Goal: Find specific page/section: Find specific page/section

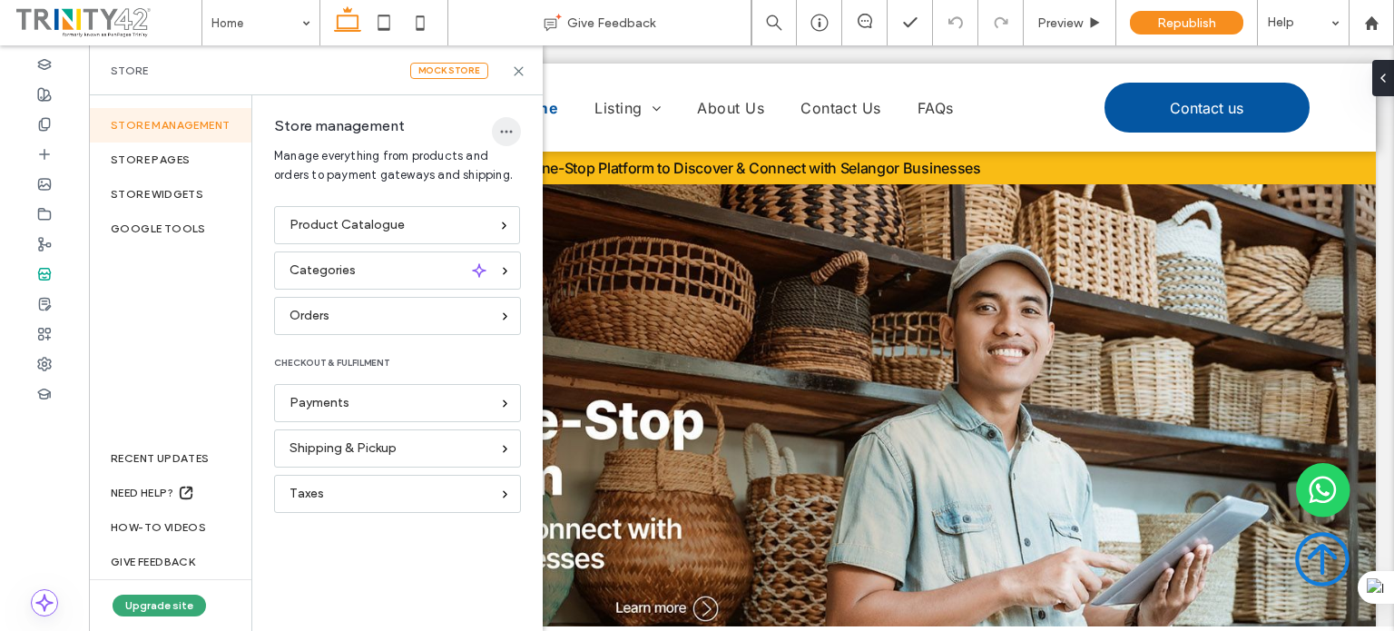
click at [505, 141] on span "button" at bounding box center [506, 131] width 29 height 29
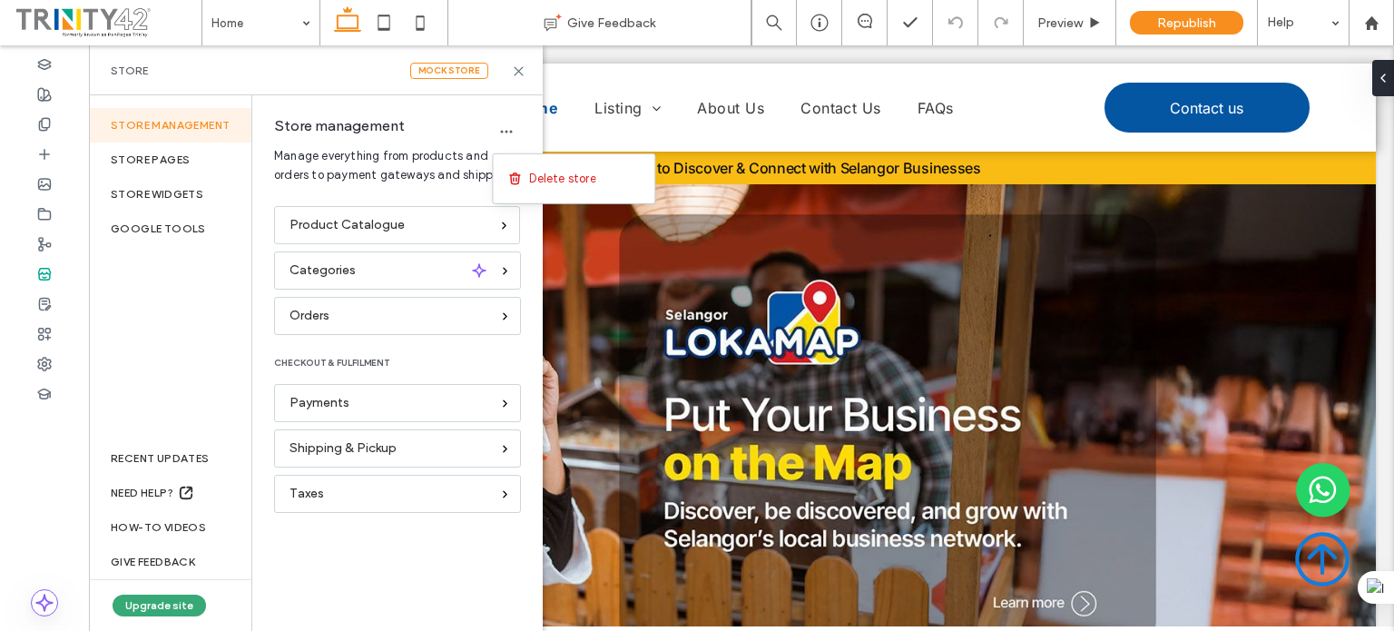
click at [391, 121] on span "Store management" at bounding box center [339, 125] width 131 height 17
click at [510, 124] on icon "button" at bounding box center [506, 131] width 15 height 15
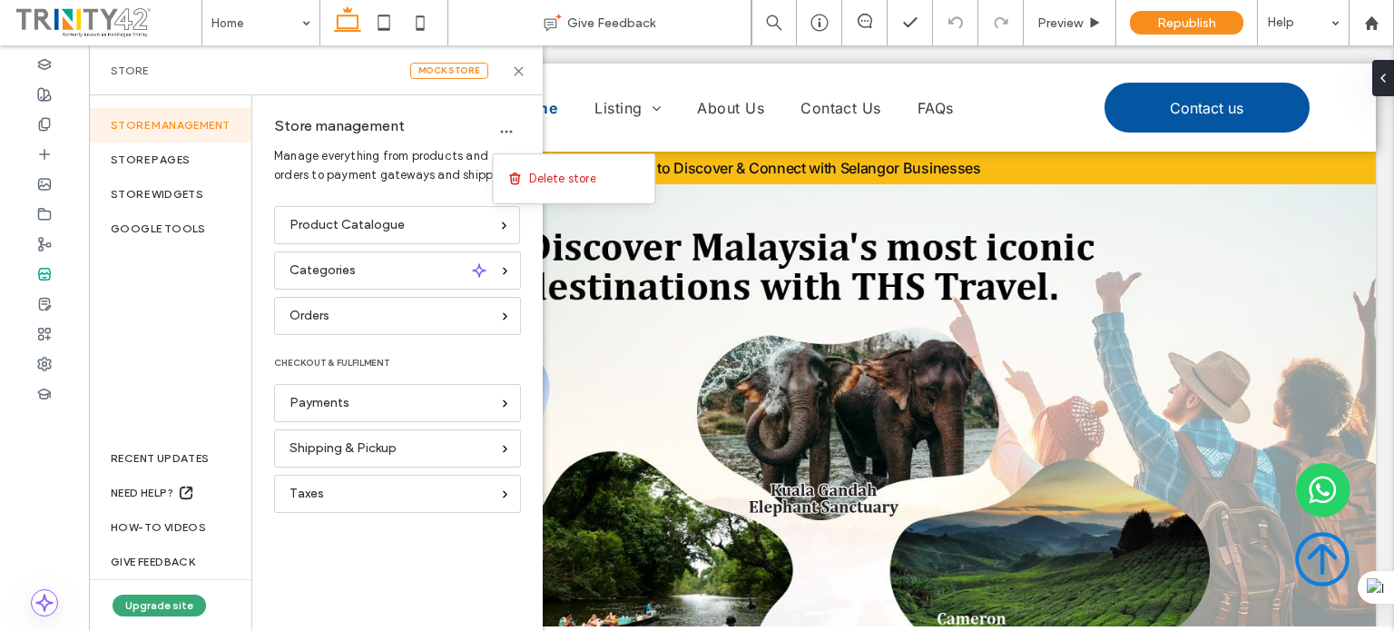
click at [368, 117] on span "Store management" at bounding box center [339, 125] width 131 height 17
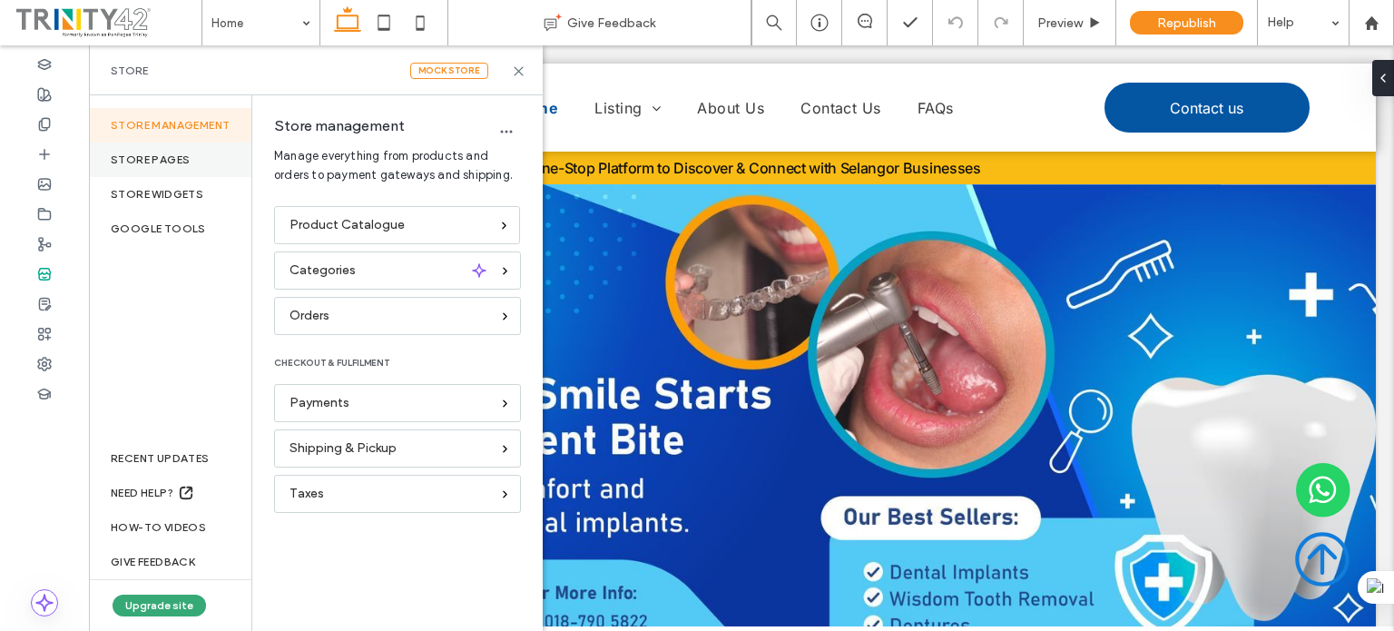
click at [170, 162] on div "STORE PAGES" at bounding box center [170, 159] width 162 height 34
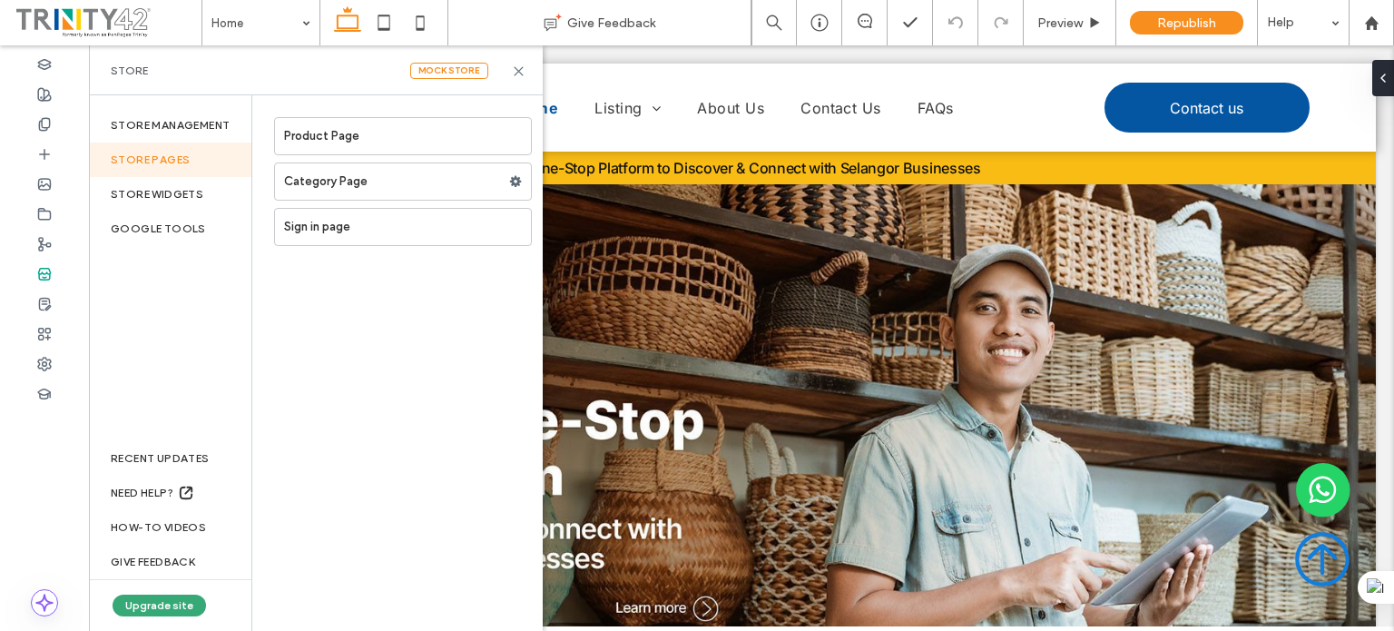
click at [323, 54] on div "Store Mock Store" at bounding box center [316, 70] width 454 height 50
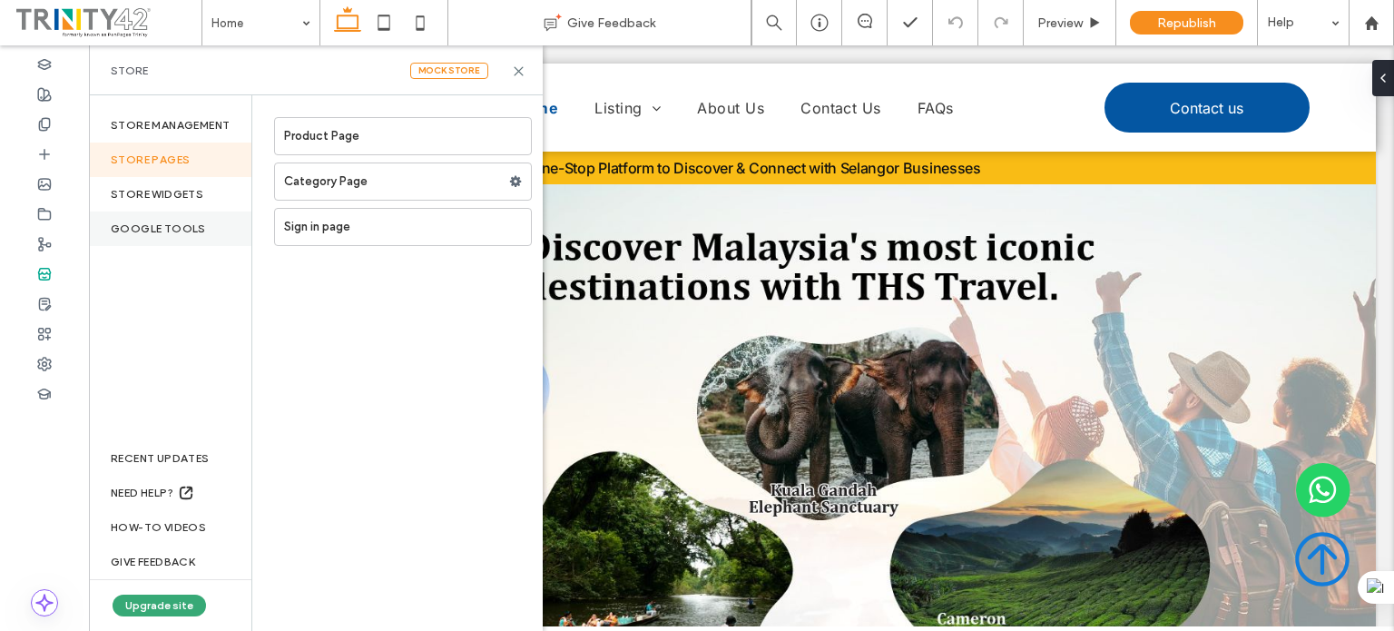
click at [193, 231] on div "Google Tools" at bounding box center [170, 228] width 162 height 34
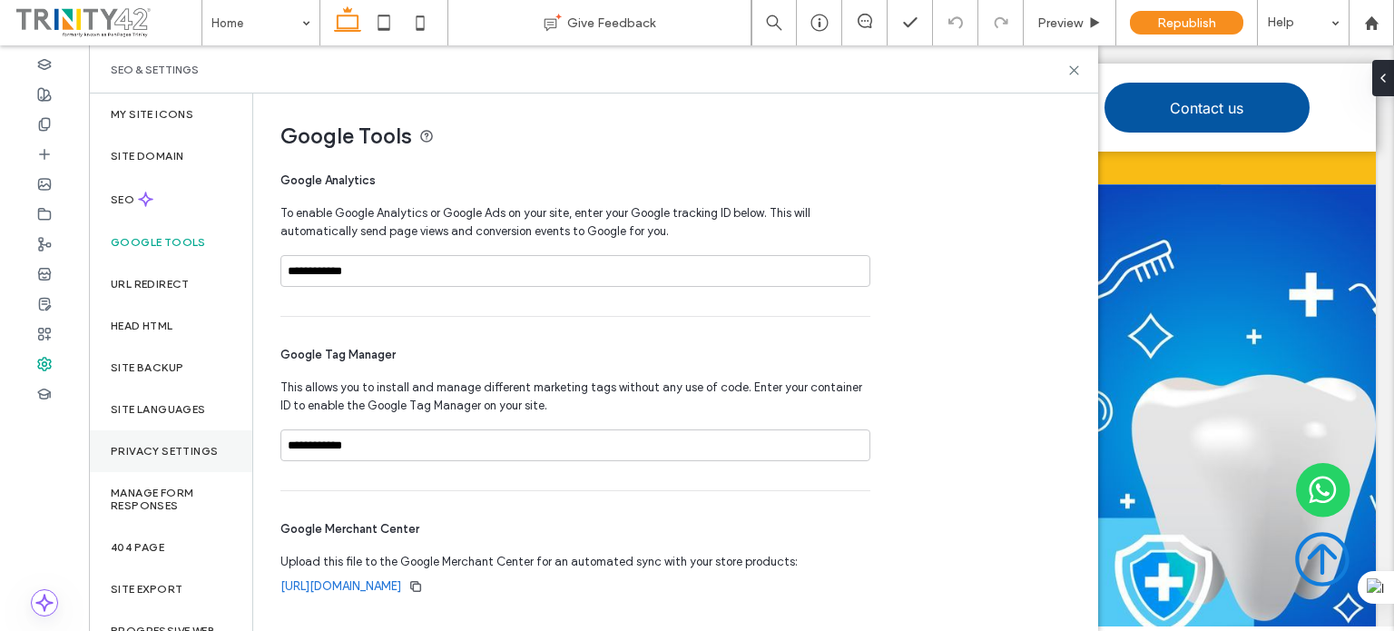
scroll to position [33, 0]
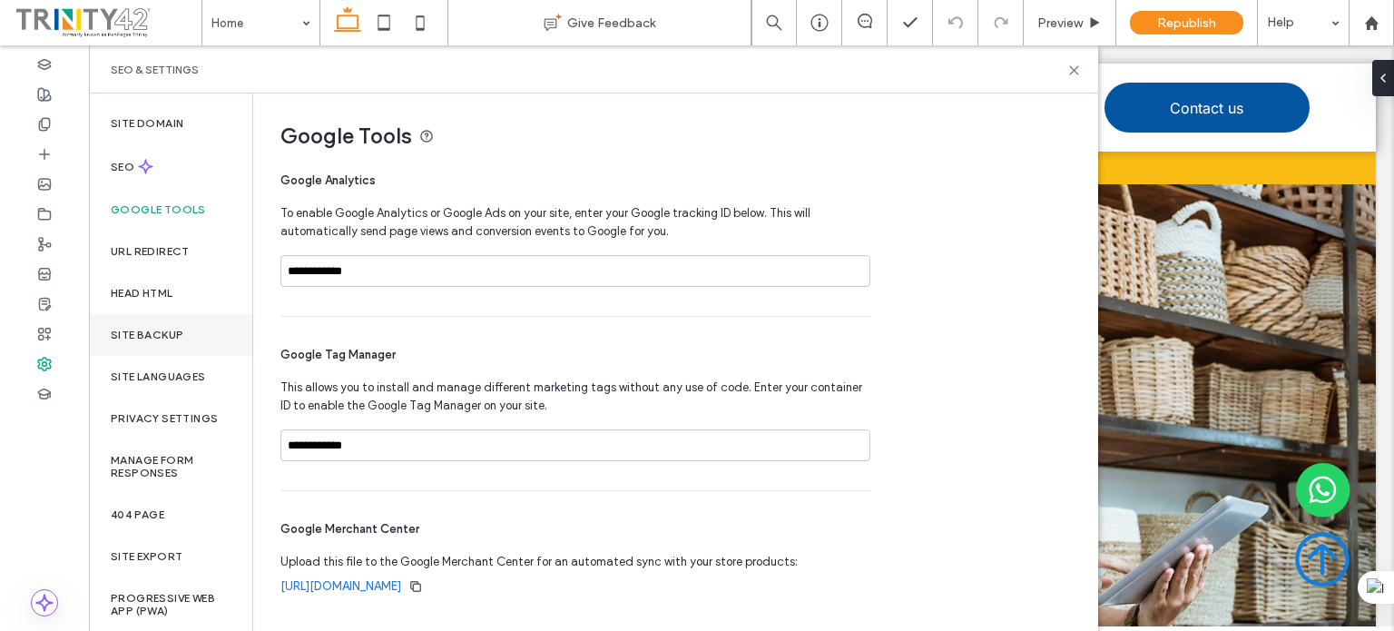
click at [156, 333] on label "Site backup" at bounding box center [147, 335] width 73 height 13
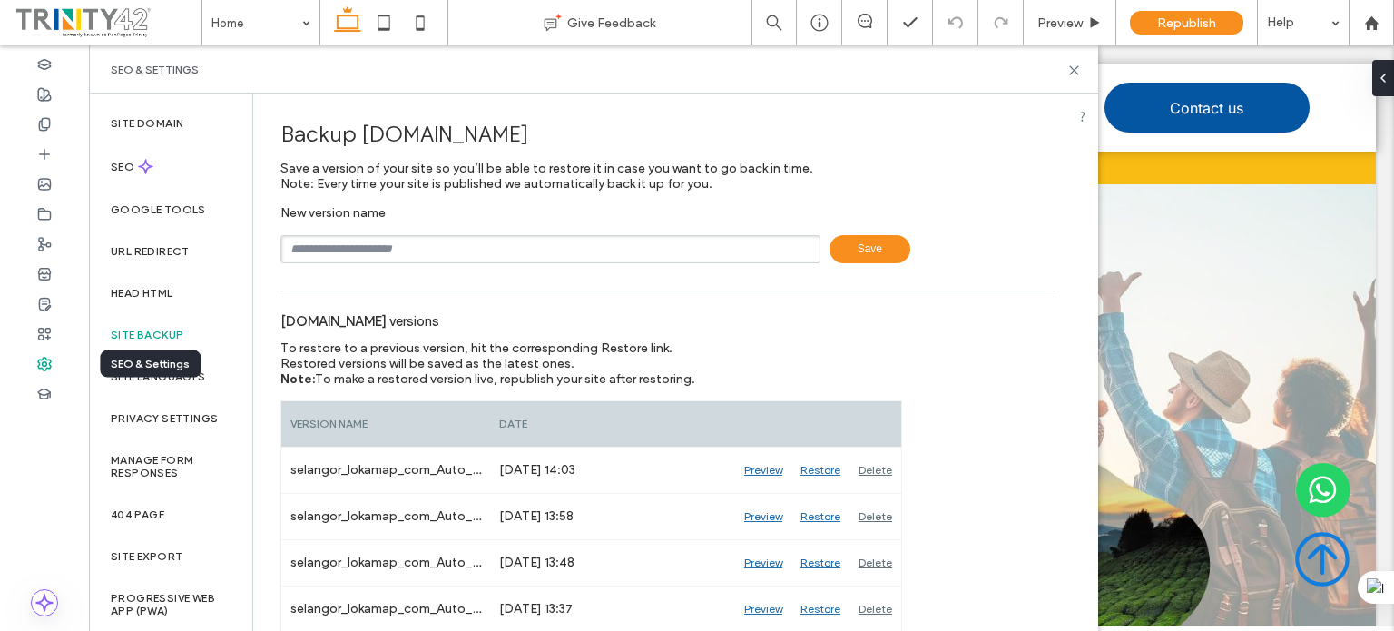
click at [48, 367] on use at bounding box center [44, 364] width 13 height 13
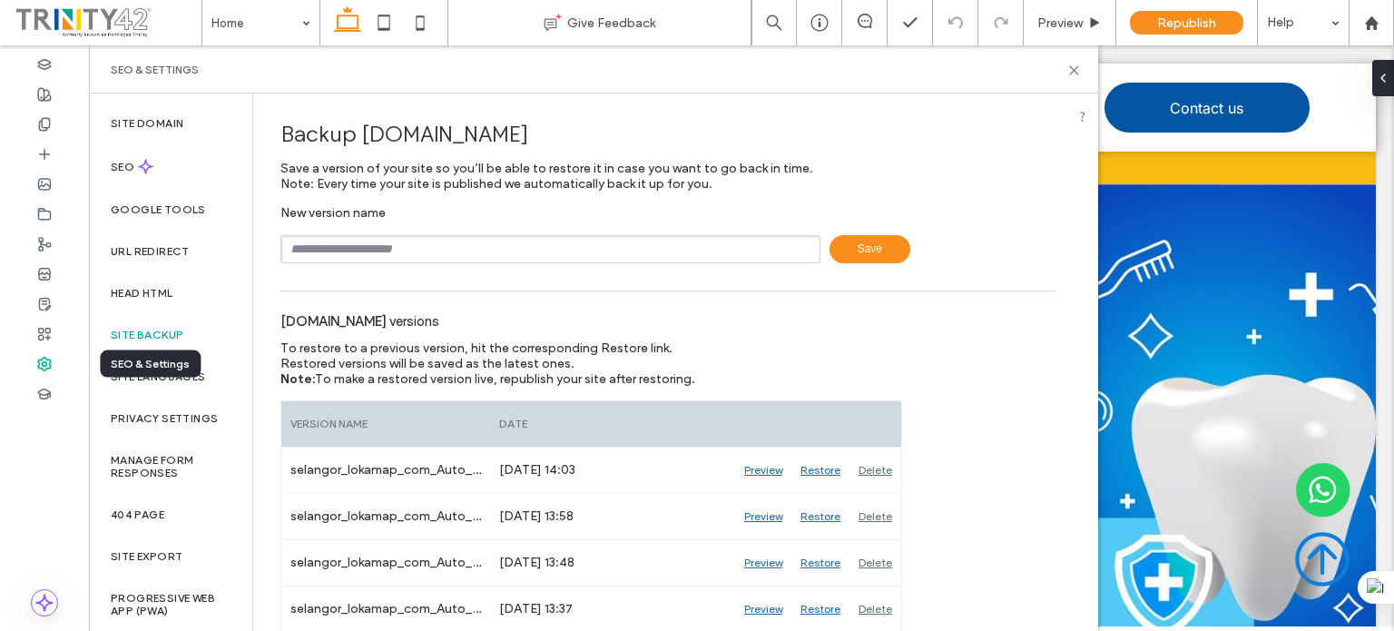
click at [46, 359] on use at bounding box center [44, 364] width 13 height 13
click at [141, 556] on label "Site Export" at bounding box center [147, 556] width 72 height 13
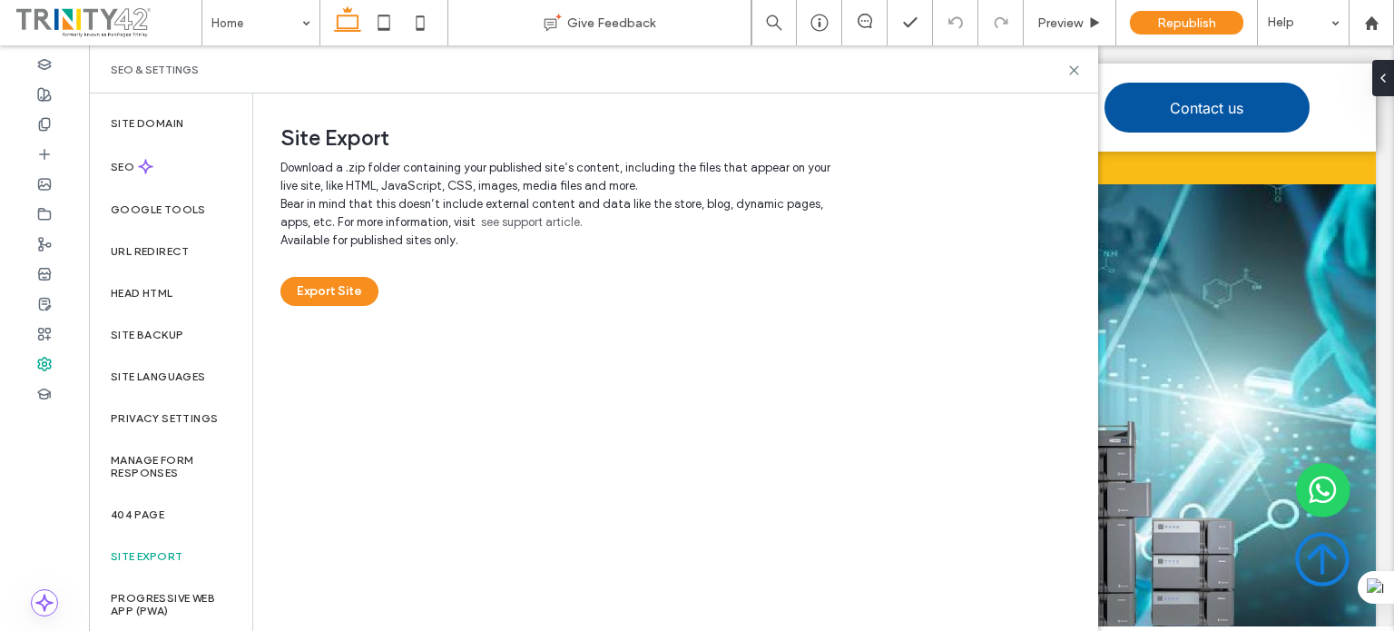
click at [481, 216] on link "see support article." at bounding box center [532, 222] width 102 height 18
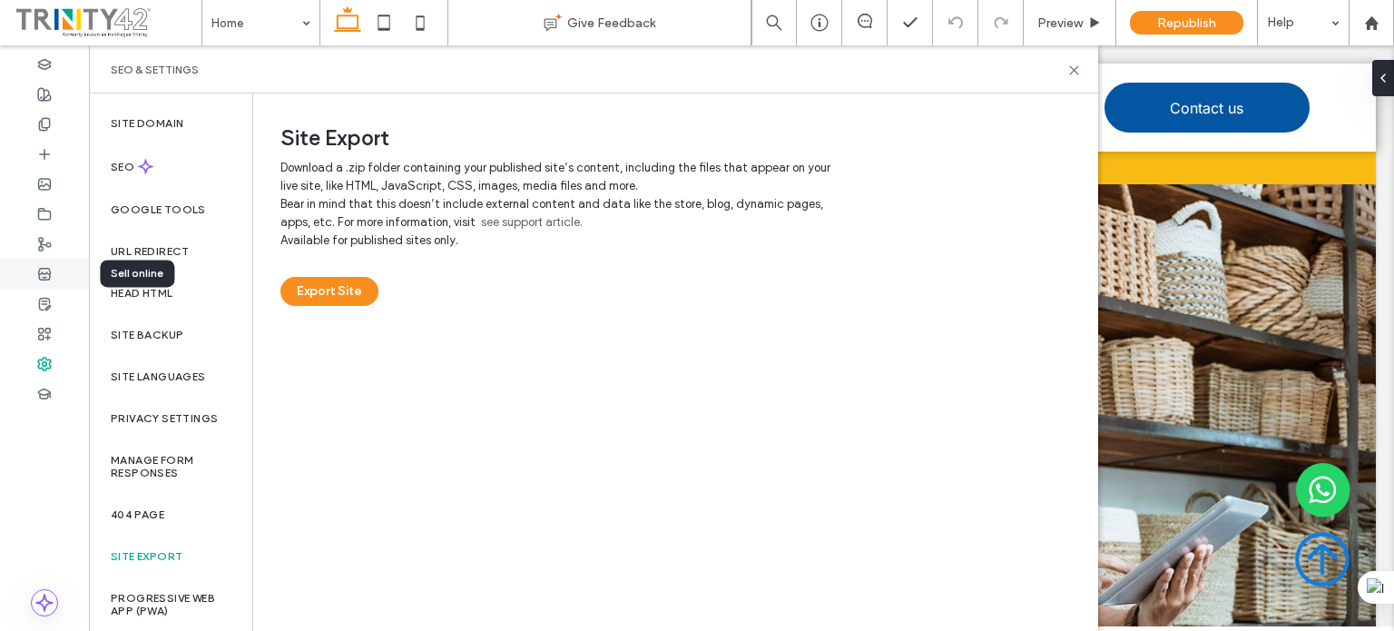
click at [57, 265] on div at bounding box center [44, 274] width 89 height 30
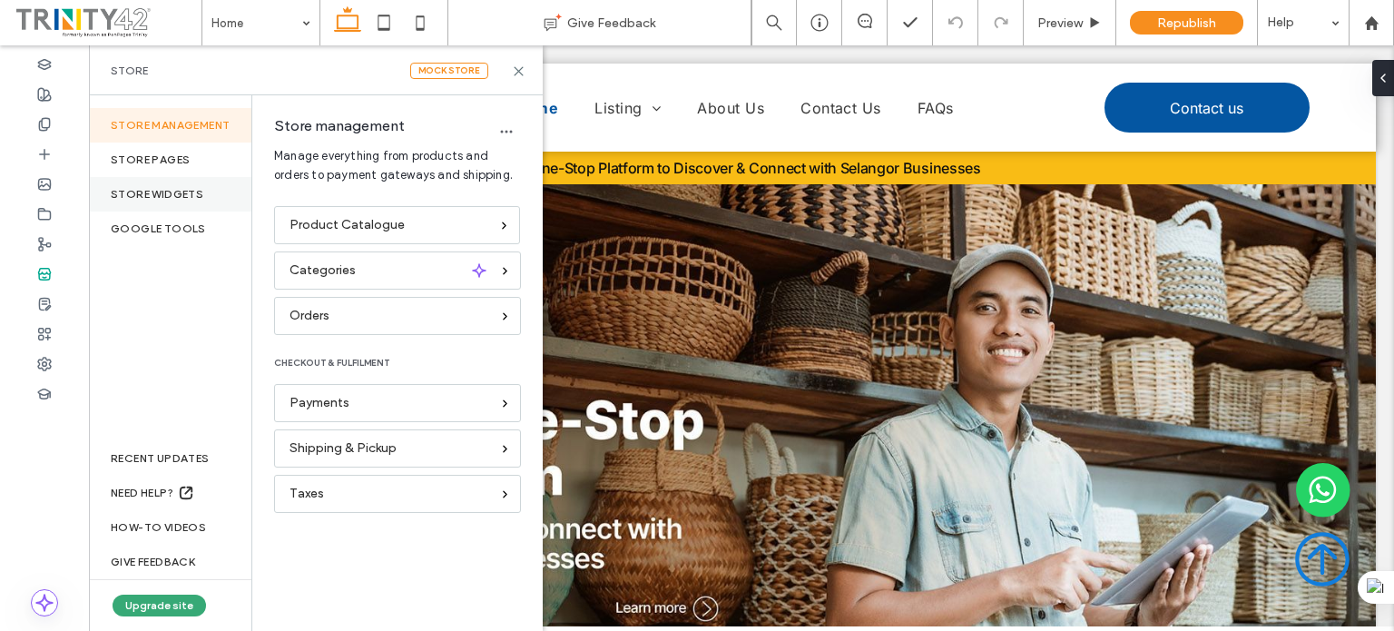
click at [158, 193] on div "STORE WIDGETS" at bounding box center [170, 194] width 162 height 34
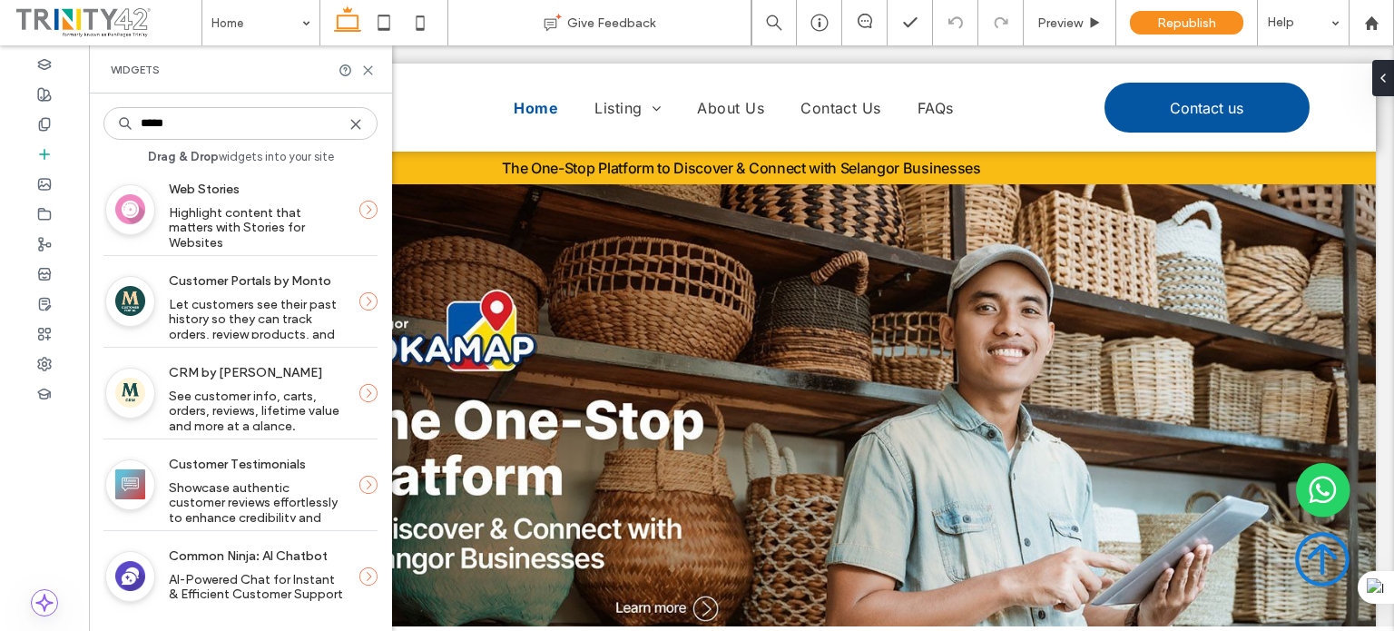
scroll to position [0, 0]
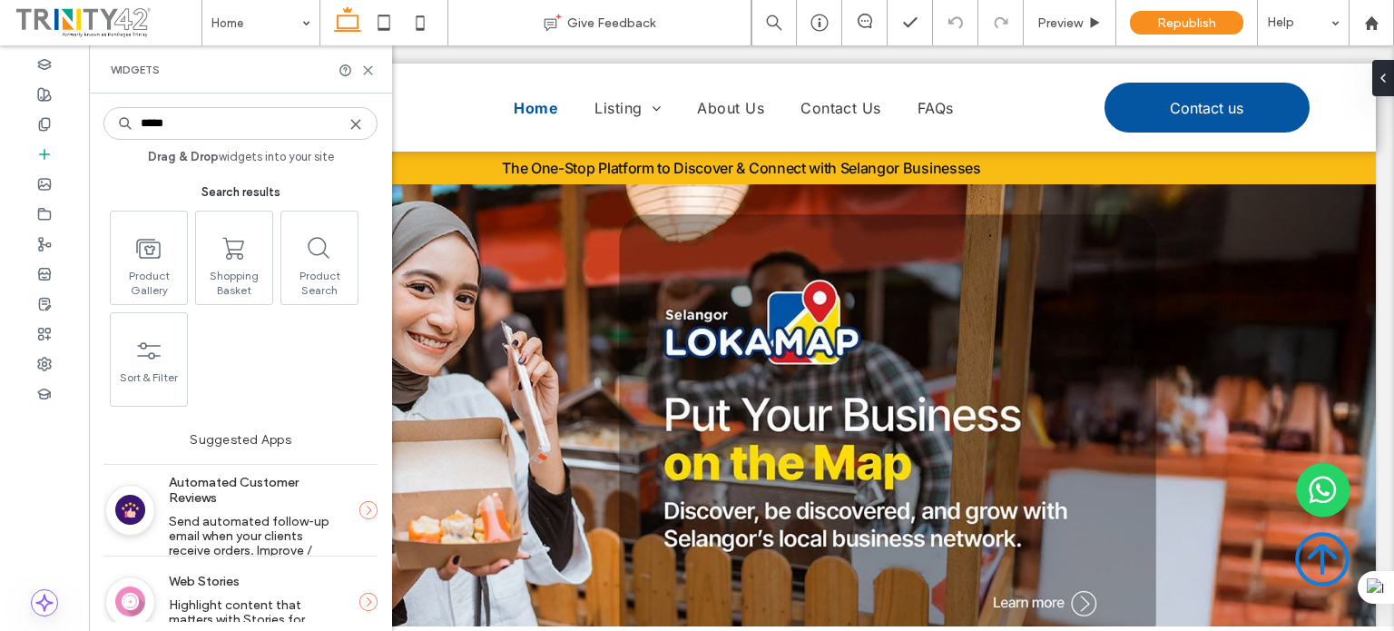
click at [356, 122] on icon at bounding box center [356, 124] width 15 height 15
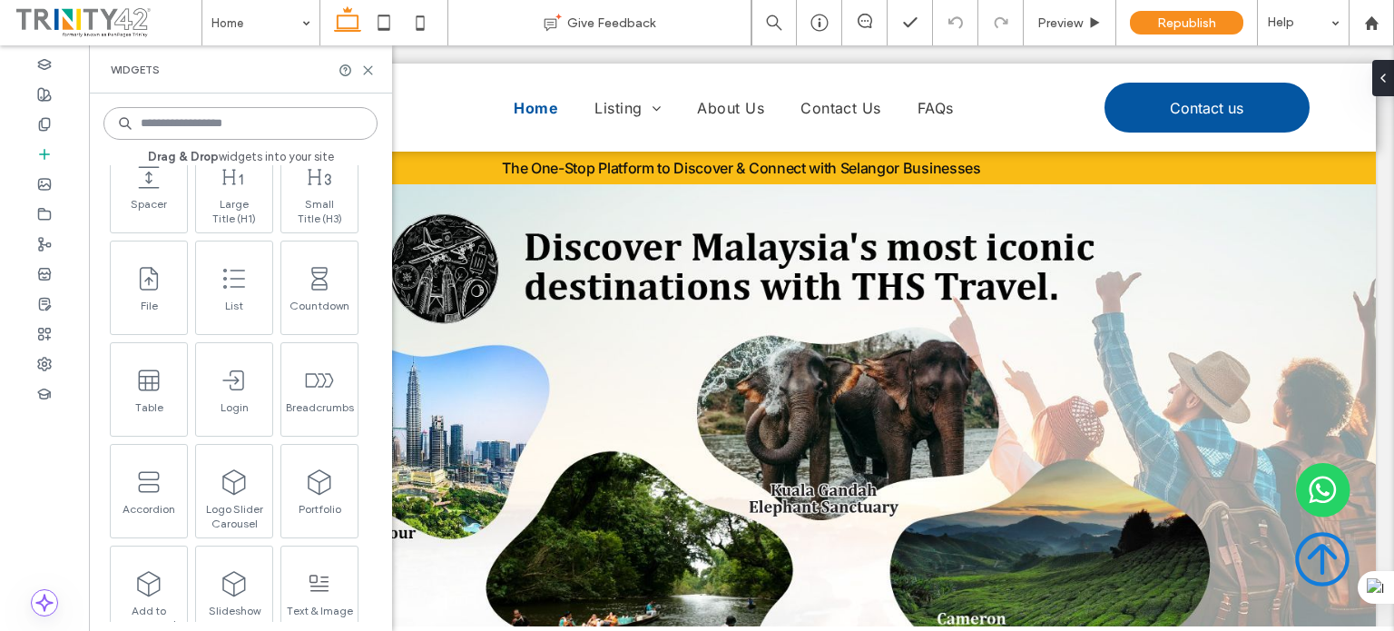
scroll to position [902, 0]
click at [50, 264] on div at bounding box center [44, 274] width 89 height 30
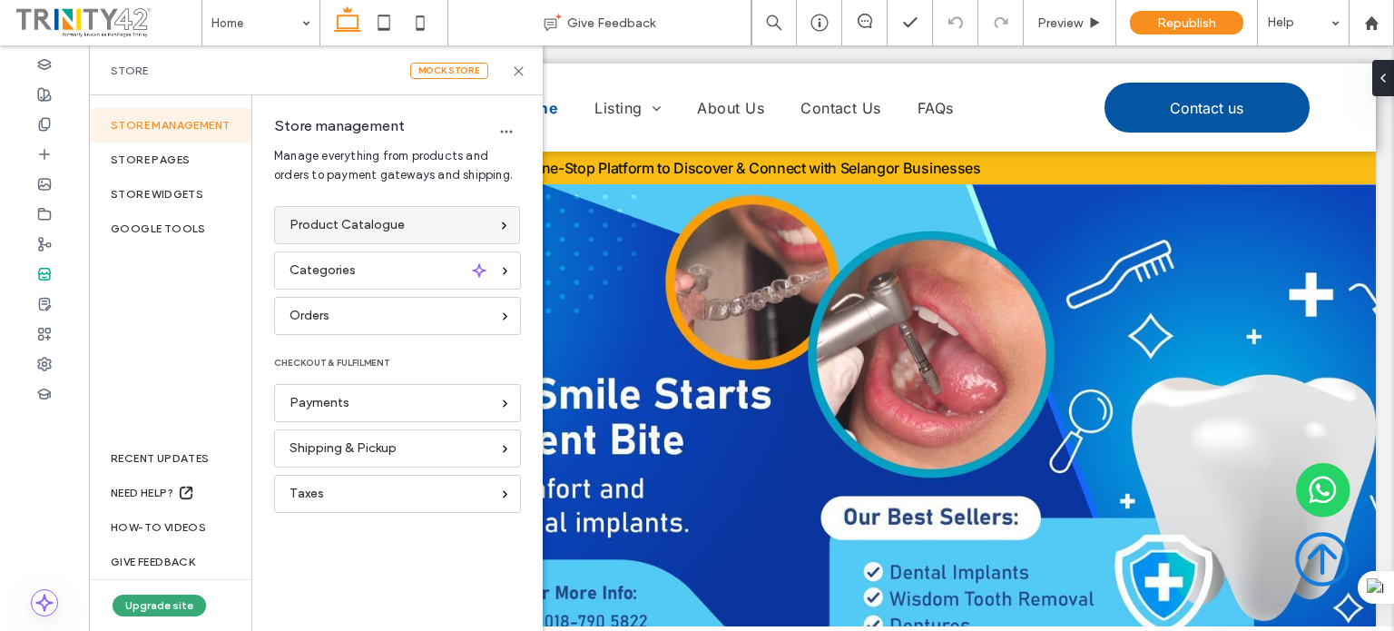
click at [398, 217] on span "Product Catalogue" at bounding box center [347, 225] width 115 height 20
